Goal: Task Accomplishment & Management: Complete application form

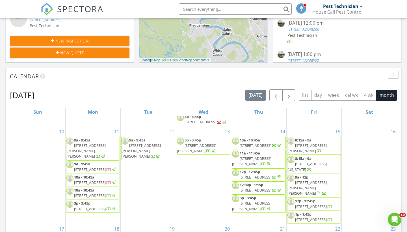
scroll to position [241, 0]
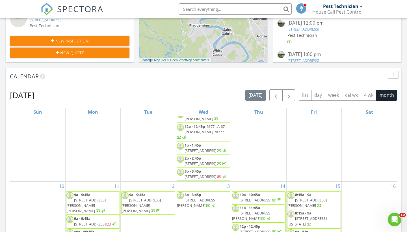
click at [287, 94] on span "button" at bounding box center [289, 95] width 7 height 7
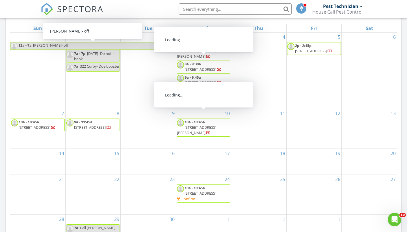
scroll to position [265, 0]
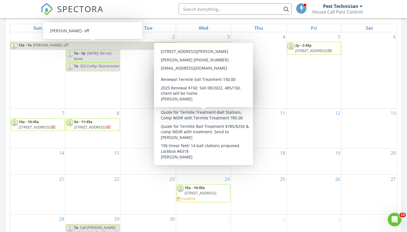
click at [94, 149] on div "15" at bounding box center [93, 162] width 55 height 26
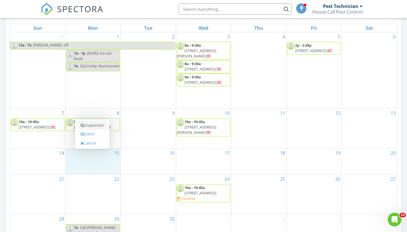
click at [92, 126] on link "Inspection" at bounding box center [92, 125] width 29 height 9
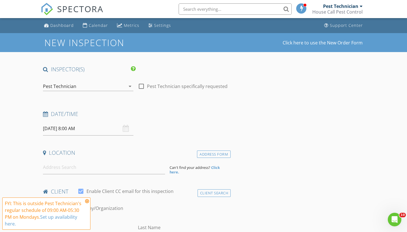
click at [87, 202] on icon at bounding box center [87, 201] width 4 height 5
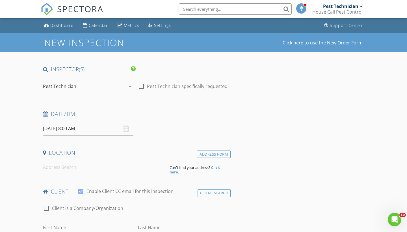
click at [72, 127] on input "09/15/2025 8:00 AM" at bounding box center [88, 129] width 91 height 14
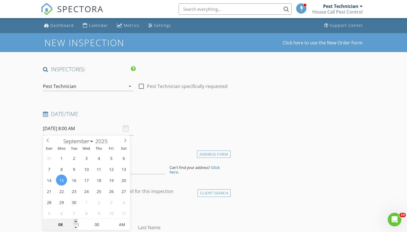
type input "09"
type input "[DATE] 9:00 AM"
click at [76, 222] on span at bounding box center [76, 222] width 4 height 6
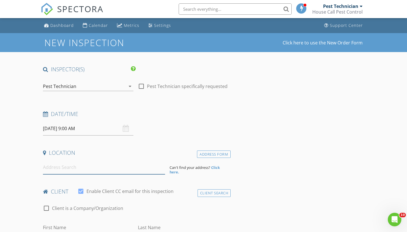
click at [52, 166] on input at bounding box center [104, 167] width 122 height 14
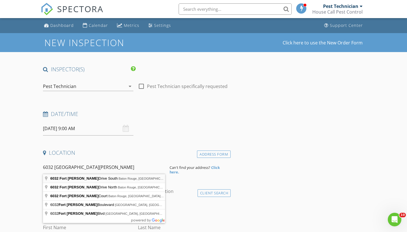
type input "6032 Fort Clarke Drive South, Baton Rouge, LA, USA"
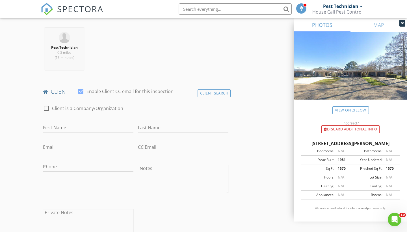
scroll to position [216, 0]
type input "Caleb"
type input "Lobell"
type input "2"
type input "cjlobell2@gmail.com"
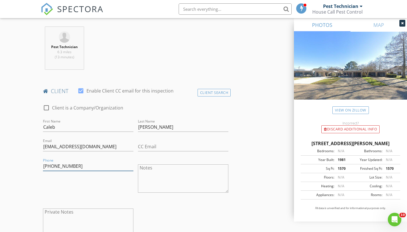
type input "225-408-9444"
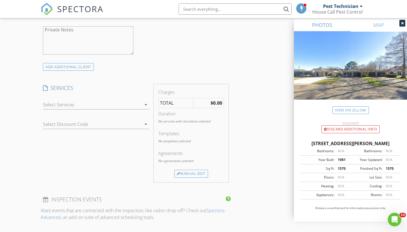
scroll to position [403, 0]
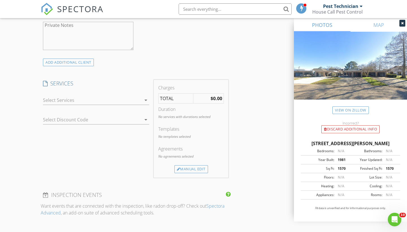
click at [123, 100] on div at bounding box center [92, 100] width 98 height 9
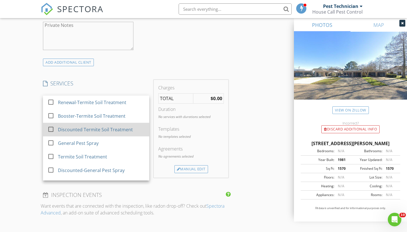
click at [115, 132] on div "Discounted Termite Soil Treatment" at bounding box center [101, 129] width 87 height 11
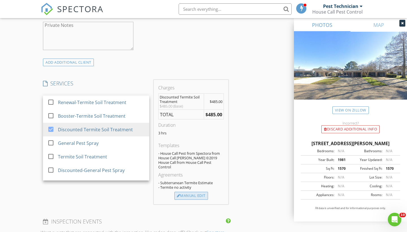
click at [186, 192] on div "Manual Edit" at bounding box center [192, 196] width 34 height 8
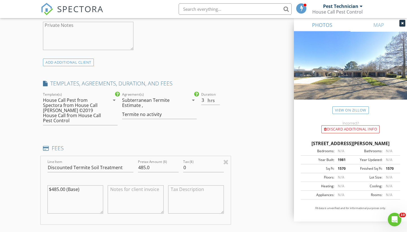
click at [145, 112] on div "Termite no activity" at bounding box center [142, 114] width 40 height 5
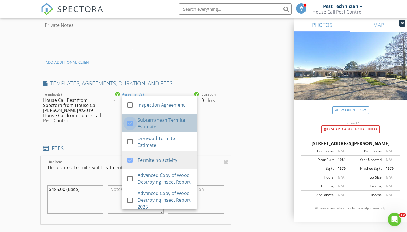
click at [128, 123] on div at bounding box center [130, 124] width 10 height 10
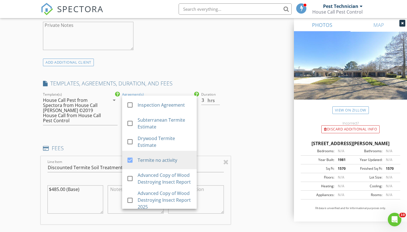
click at [253, 125] on div "INSPECTOR(S) check_box Pest Technician PRIMARY Pest Technician arrow_drop_down …" at bounding box center [204, 177] width 326 height 1029
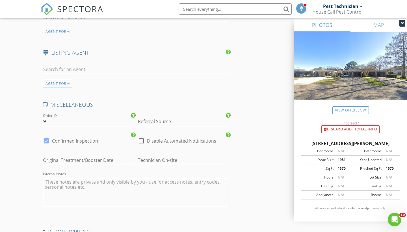
scroll to position [792, 0]
drag, startPoint x: 52, startPoint y: 119, endPoint x: 31, endPoint y: 119, distance: 21.5
type input "09/2025"
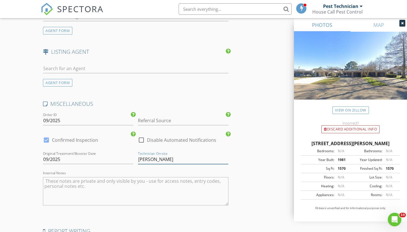
type input "[PERSON_NAME]"
click at [163, 117] on input "Referral Source" at bounding box center [183, 120] width 91 height 9
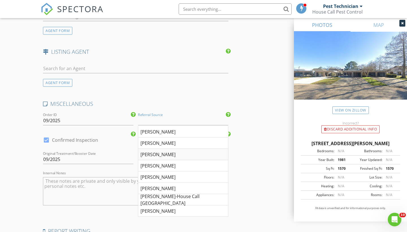
click at [150, 152] on div "Brandon" at bounding box center [183, 154] width 90 height 11
type input "Brandon"
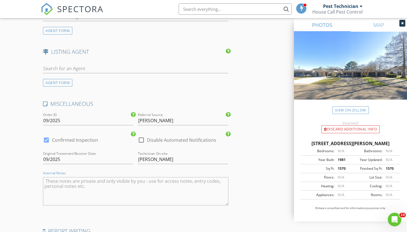
click at [97, 180] on textarea "Internal Notes" at bounding box center [136, 191] width 186 height 28
click at [154, 182] on textarea "New Soil $485/$150. Soil 09/2025, 485/150, Brandon McLain" at bounding box center [136, 191] width 186 height 28
click at [145, 177] on textarea "New Soil $485/$150. Soil 09/2025, 485/150, Brandon McLain" at bounding box center [136, 191] width 186 height 28
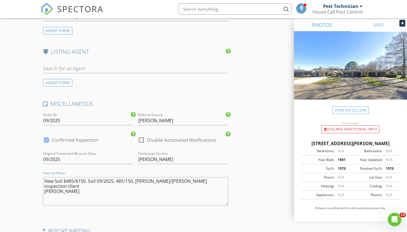
click at [167, 178] on textarea "New Soil $485/$150. Soil 09/2025, 485/150, Brandon/Zack inspection client Brand…" at bounding box center [136, 191] width 186 height 28
type textarea "New Soil $485/$150. Soil 09/2025, 485/150, Brandon/Zack inspection client Brand…"
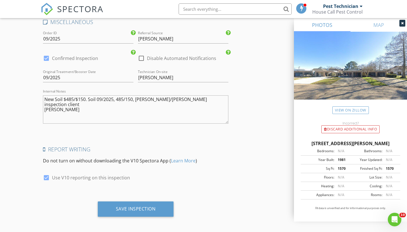
scroll to position [874, 0]
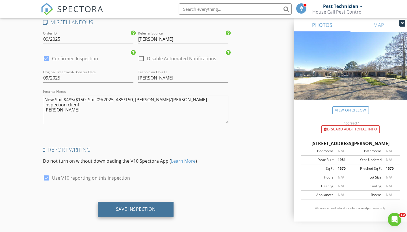
click at [123, 206] on div "Save Inspection" at bounding box center [136, 209] width 40 height 6
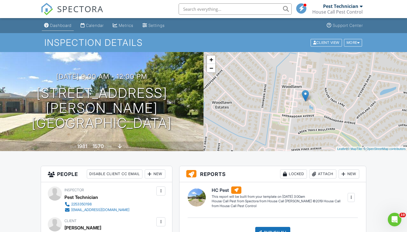
click at [56, 25] on div "Dashboard" at bounding box center [60, 25] width 21 height 5
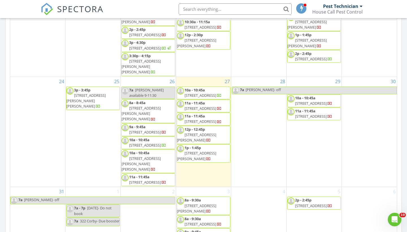
scroll to position [457, 0]
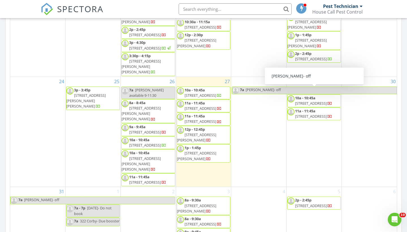
click at [335, 8] on div "Pest Technician" at bounding box center [340, 6] width 35 height 6
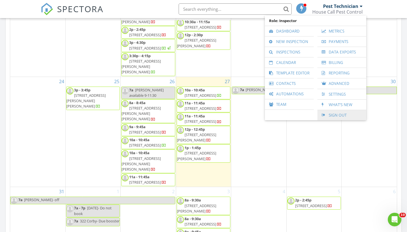
click at [364, 110] on link "Sign Out" at bounding box center [342, 115] width 43 height 10
